Goal: Information Seeking & Learning: Learn about a topic

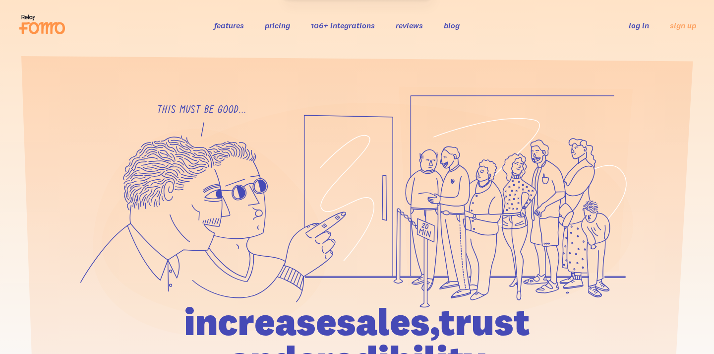
click at [257, 50] on header "features pricing 106+ integrations reviews blog log in sign up log in sign up" at bounding box center [357, 25] width 714 height 51
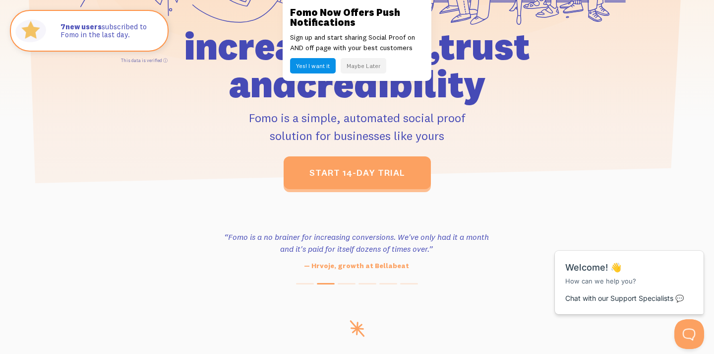
click at [365, 63] on button "Maybe Later" at bounding box center [364, 65] width 46 height 15
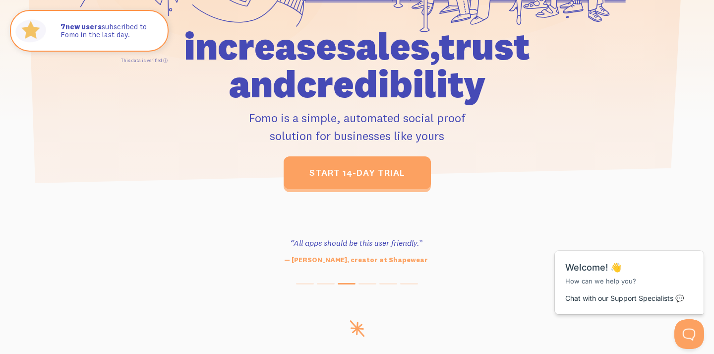
click at [147, 188] on div "start 14-day trial" at bounding box center [356, 172] width 459 height 33
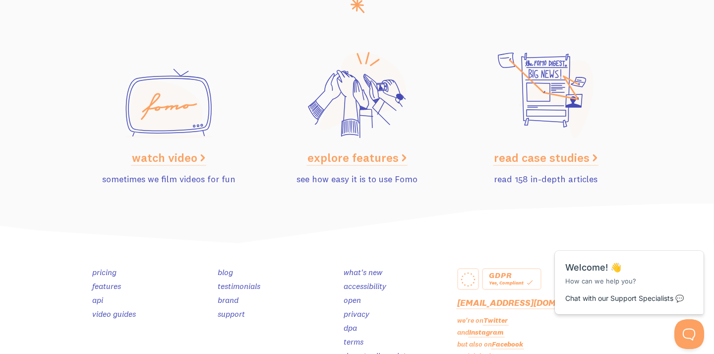
scroll to position [4954, 0]
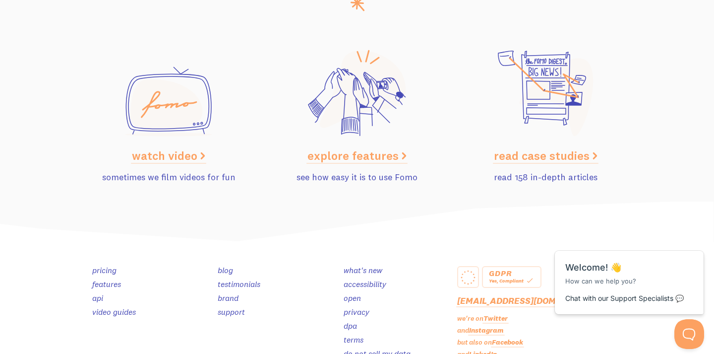
click at [177, 153] on link "watch video" at bounding box center [168, 155] width 73 height 15
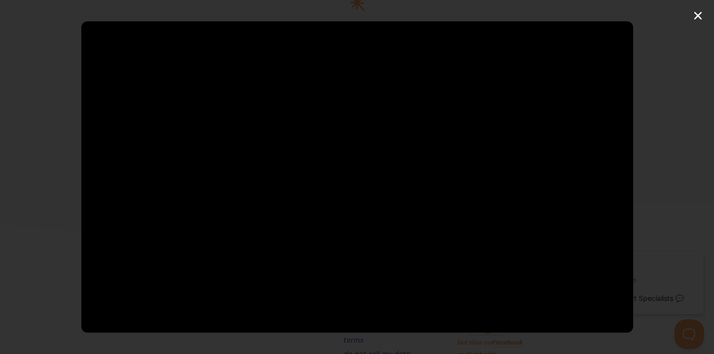
type input "100"
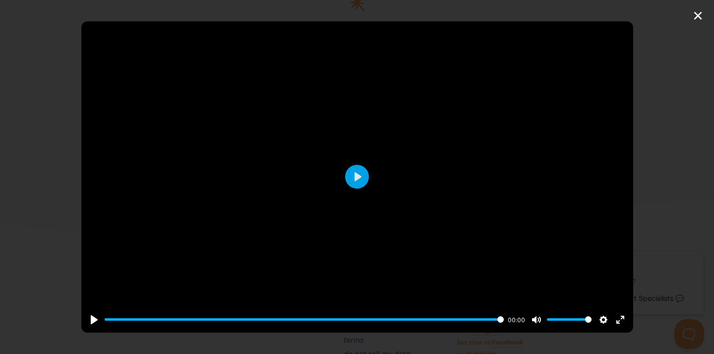
click at [697, 18] on div "Pause Play % buffered 00:00 00:00 Unmute Mute Disable captions Enable captions …" at bounding box center [357, 177] width 714 height 354
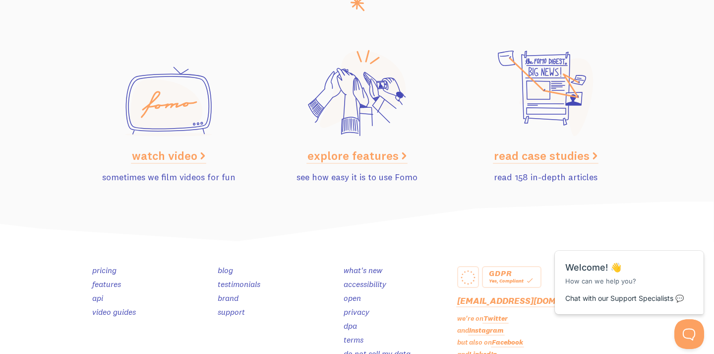
click at [369, 148] on link "explore features" at bounding box center [357, 155] width 99 height 15
click at [325, 211] on img at bounding box center [357, 221] width 714 height 41
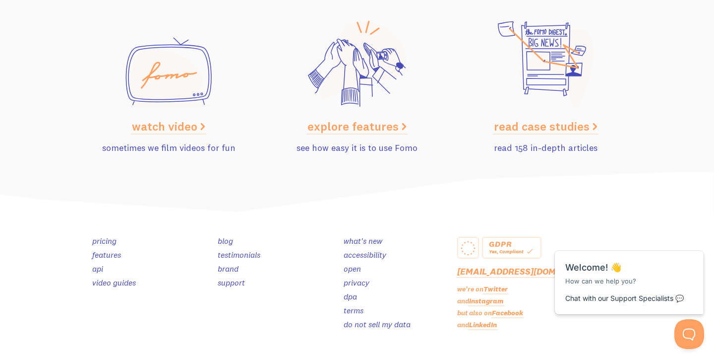
scroll to position [4985, 0]
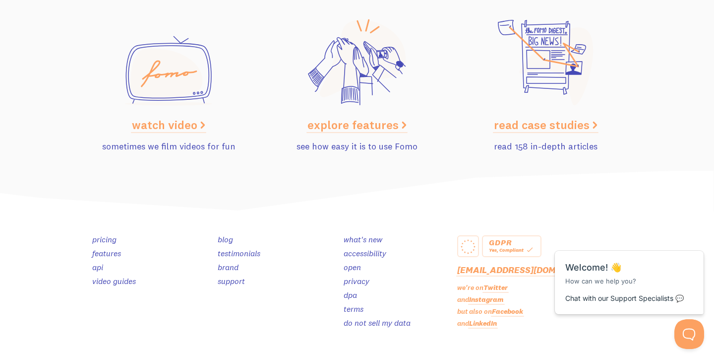
click at [119, 276] on link "video guides" at bounding box center [114, 281] width 44 height 10
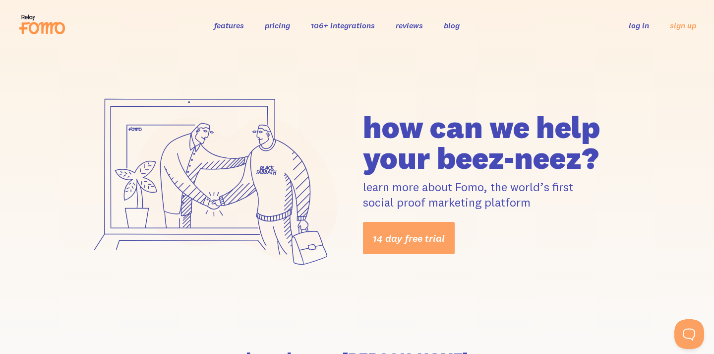
drag, startPoint x: 367, startPoint y: 126, endPoint x: 600, endPoint y: 152, distance: 234.0
click at [600, 152] on h1 "how can we help your beez-neez?" at bounding box center [498, 143] width 271 height 62
copy h1 "how can we help your beez-neez?"
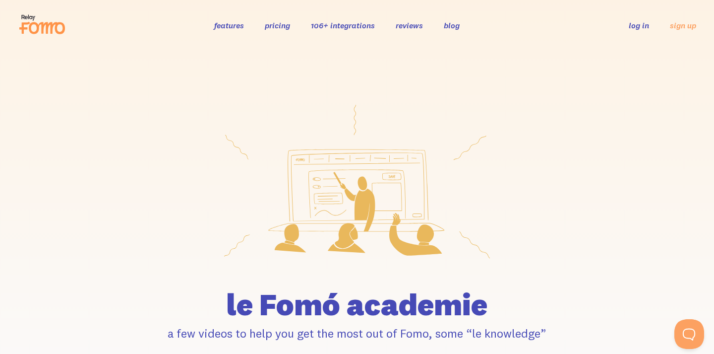
click at [195, 193] on div at bounding box center [356, 181] width 565 height 190
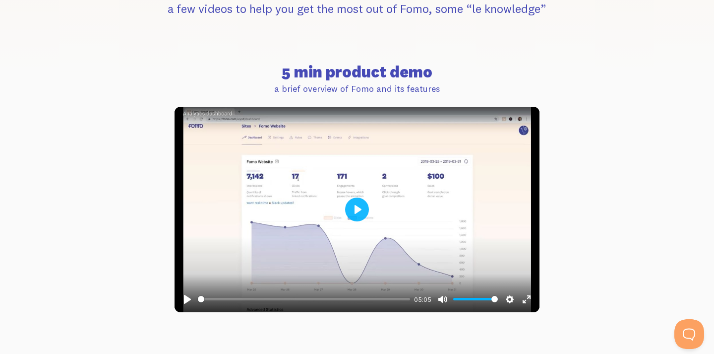
scroll to position [326, 0]
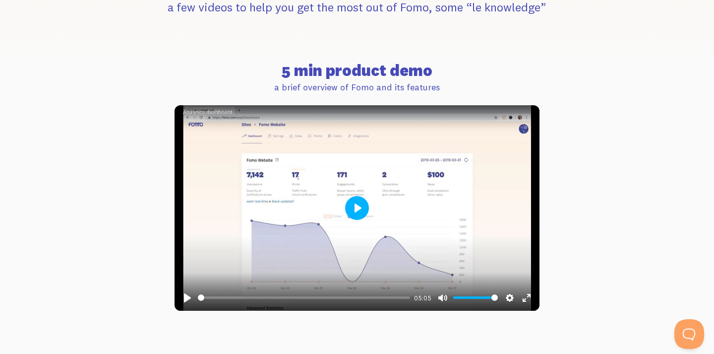
click at [351, 210] on button "Play" at bounding box center [357, 208] width 24 height 24
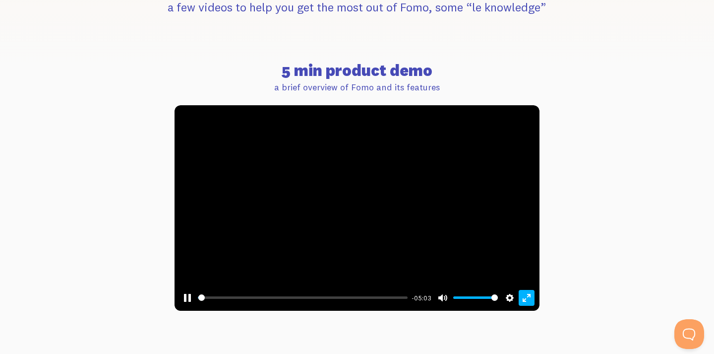
click at [525, 300] on button "Exit fullscreen Enter fullscreen" at bounding box center [527, 298] width 16 height 16
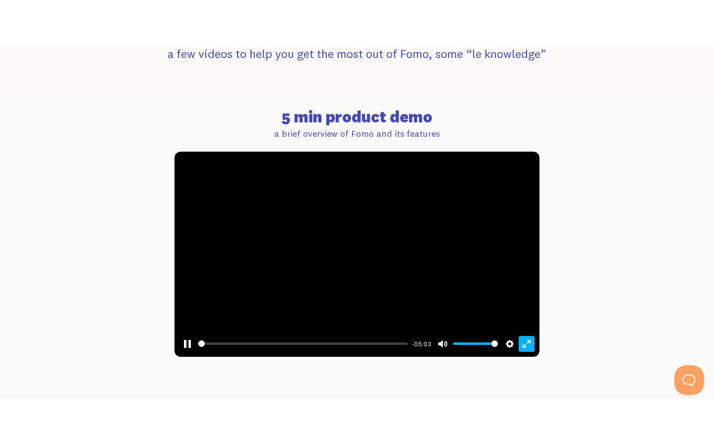
scroll to position [0, 0]
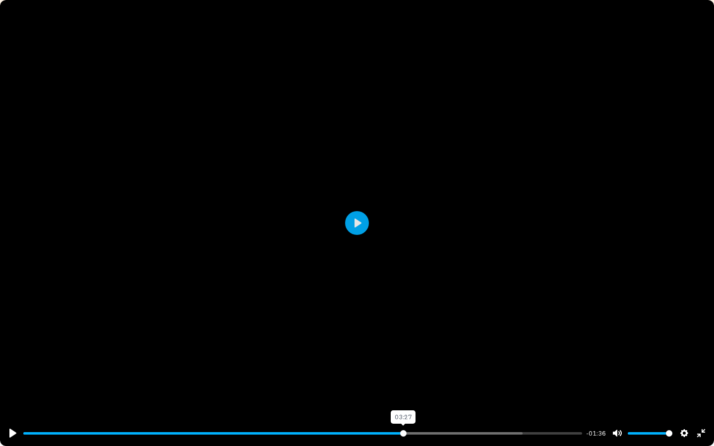
click at [403, 353] on input "Seek" at bounding box center [302, 433] width 559 height 9
click at [432, 353] on input "Seek" at bounding box center [302, 433] width 559 height 9
click at [459, 353] on input "Seek" at bounding box center [302, 433] width 559 height 9
click at [493, 353] on input "Seek" at bounding box center [302, 433] width 559 height 9
click at [530, 353] on input "Seek" at bounding box center [302, 433] width 559 height 9
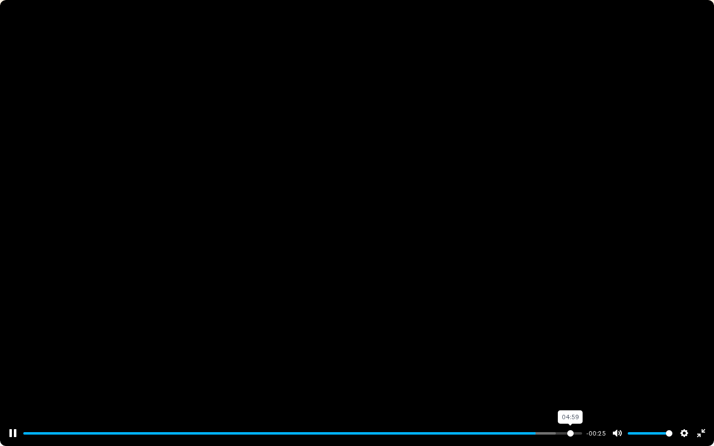
click at [570, 353] on input "Seek" at bounding box center [302, 433] width 559 height 9
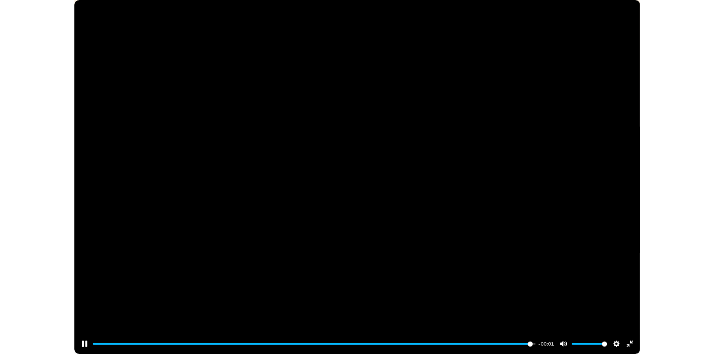
scroll to position [326, 0]
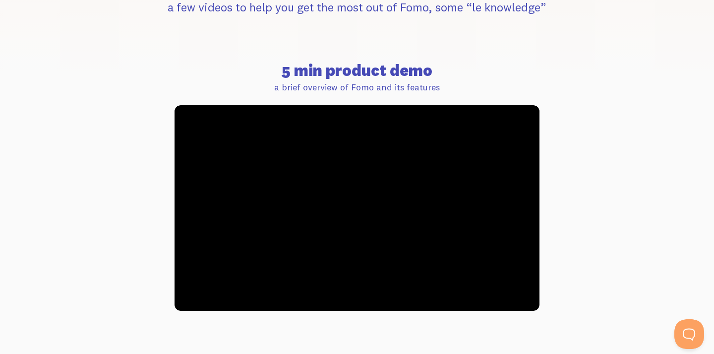
click at [146, 182] on div "5 min product demo a brief overview of Fomo and its features Pause Play % buffe…" at bounding box center [356, 191] width 565 height 259
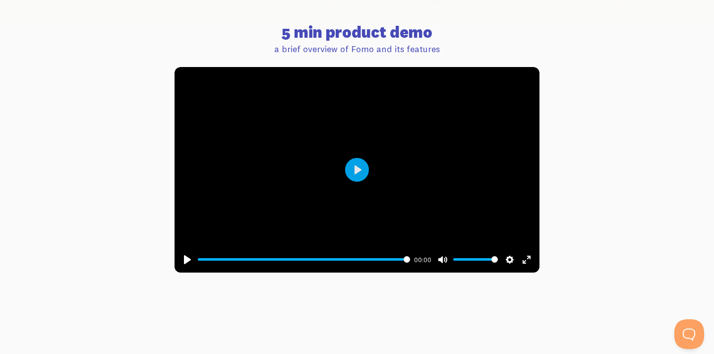
scroll to position [366, 0]
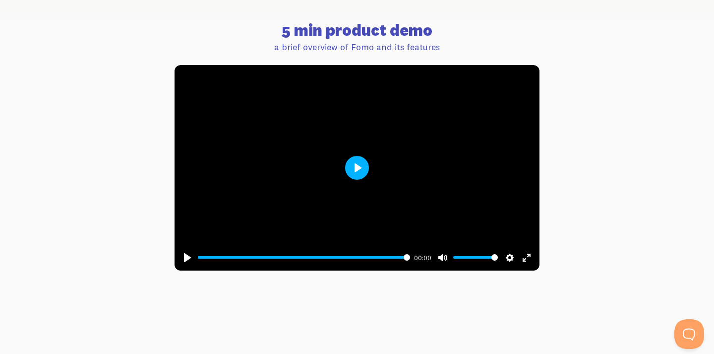
click at [359, 164] on button "Play" at bounding box center [357, 168] width 24 height 24
click at [347, 150] on div at bounding box center [357, 167] width 365 height 205
type input "17.71"
